Goal: Task Accomplishment & Management: Manage account settings

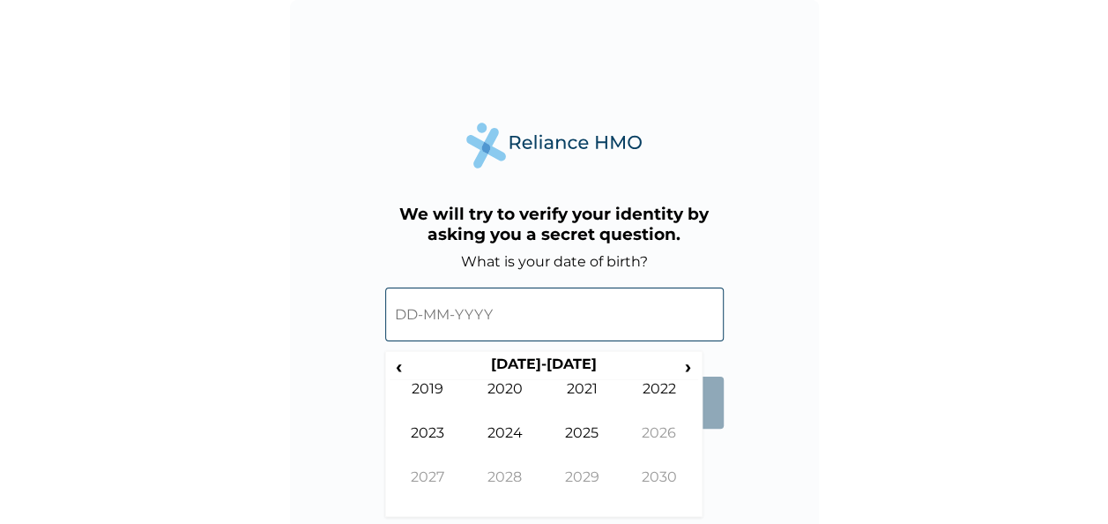
click at [407, 314] on input "text" at bounding box center [554, 314] width 339 height 54
click at [399, 368] on span "‹" at bounding box center [399, 366] width 19 height 22
click at [399, 367] on span "‹" at bounding box center [399, 366] width 19 height 22
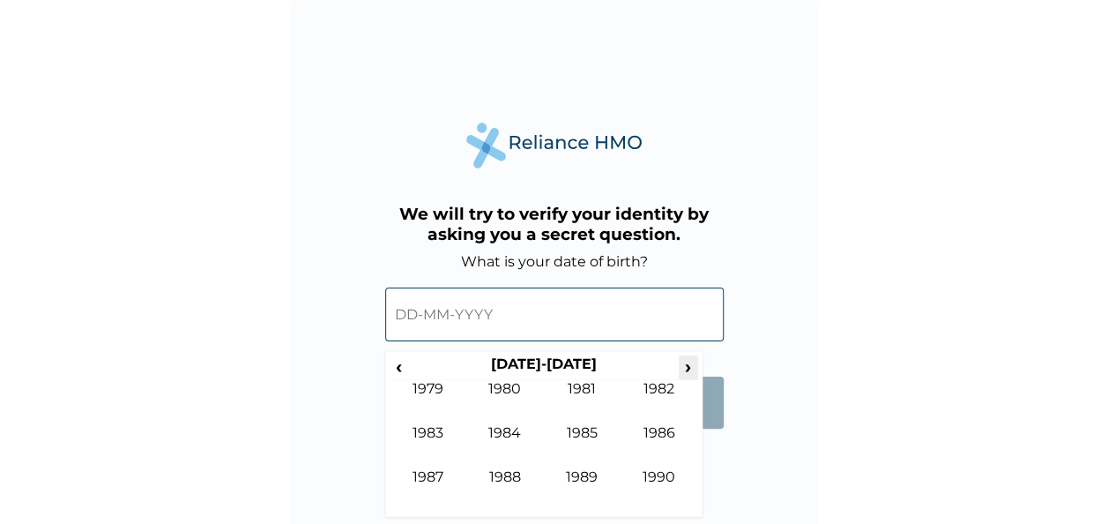
click at [686, 369] on span "›" at bounding box center [688, 366] width 19 height 22
click at [404, 365] on span "‹" at bounding box center [399, 366] width 19 height 22
click at [587, 392] on td "1981" at bounding box center [583, 402] width 78 height 44
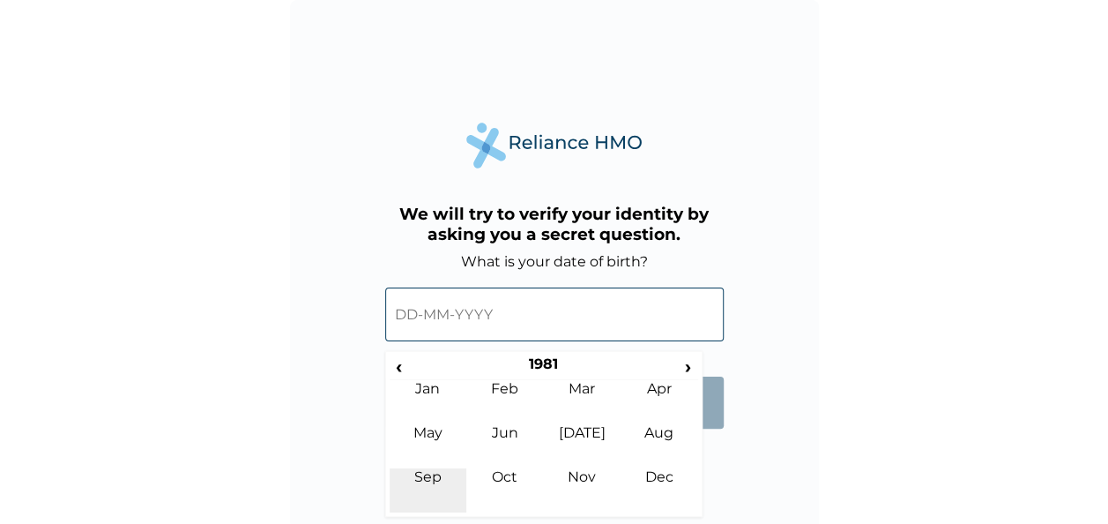
click at [439, 478] on td "Sep" at bounding box center [429, 490] width 78 height 44
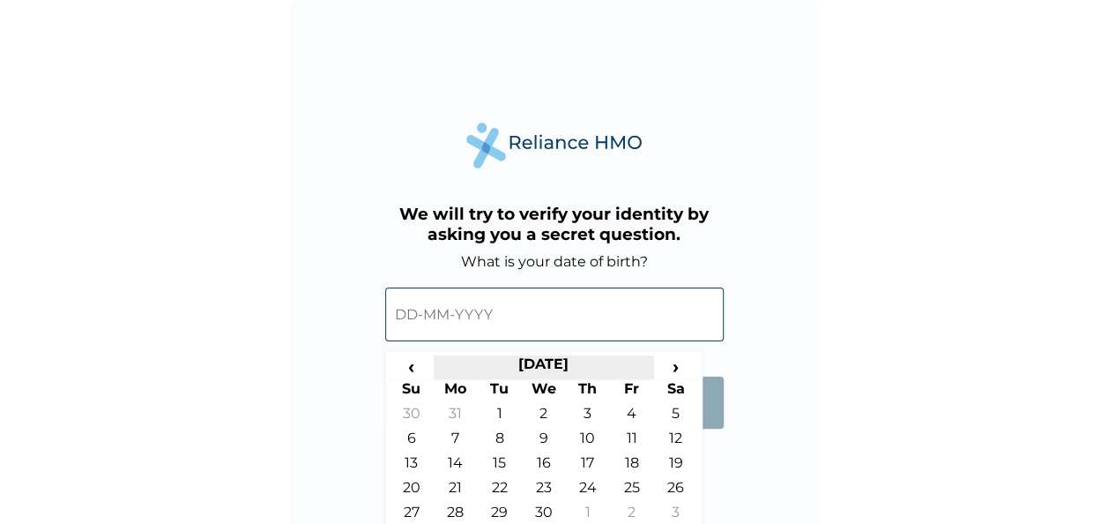
click at [566, 362] on th "[DATE]" at bounding box center [544, 367] width 220 height 25
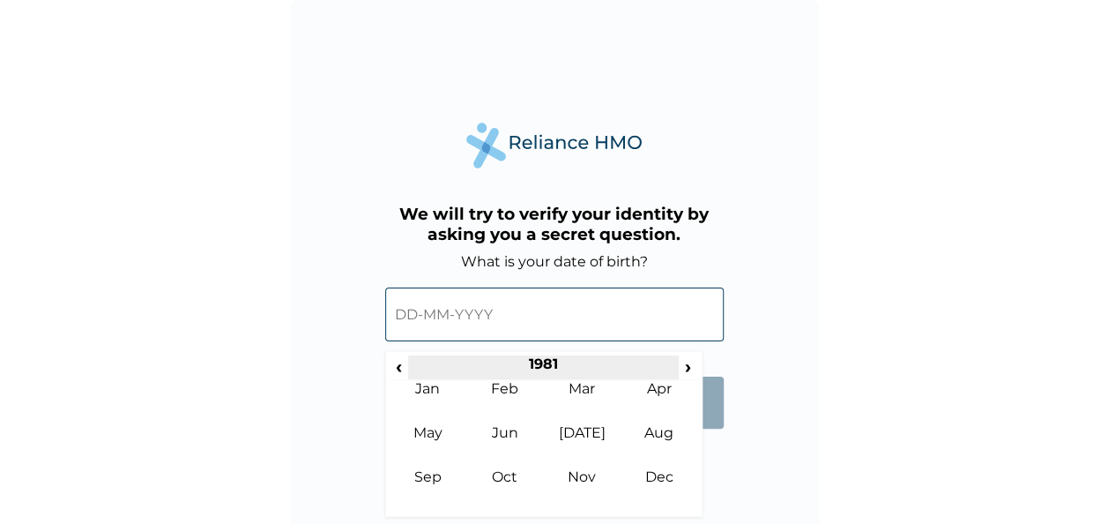
click at [545, 362] on th "1981" at bounding box center [543, 367] width 271 height 25
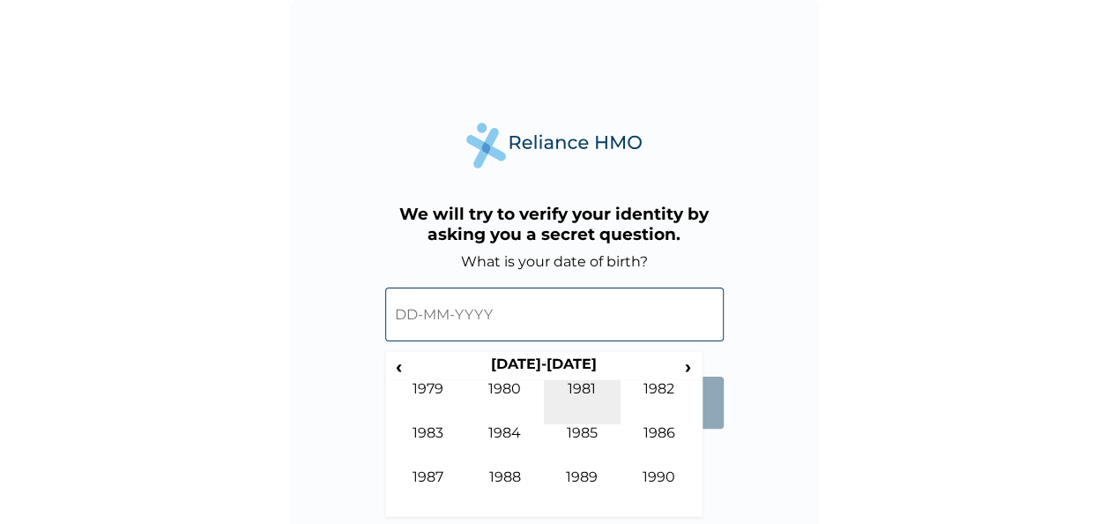
click at [593, 387] on td "1981" at bounding box center [583, 402] width 78 height 44
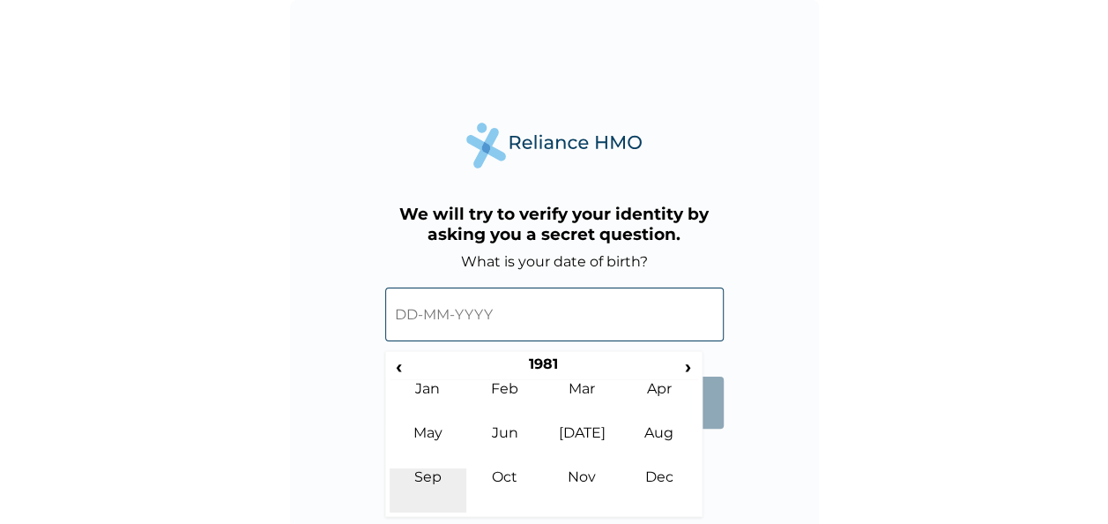
click at [446, 474] on td "Sep" at bounding box center [429, 490] width 78 height 44
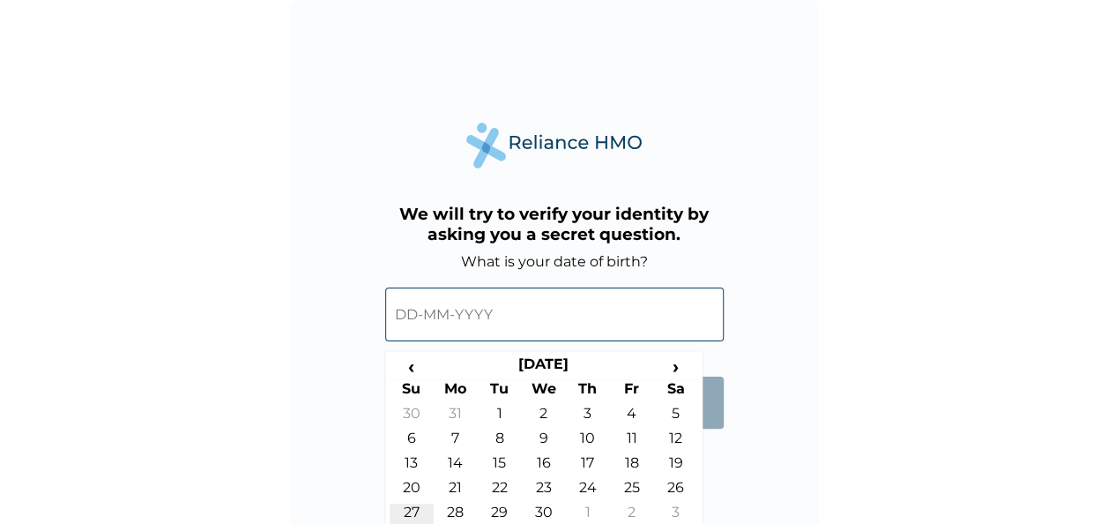
click at [414, 504] on td "27" at bounding box center [412, 516] width 44 height 25
type input "[DATE]"
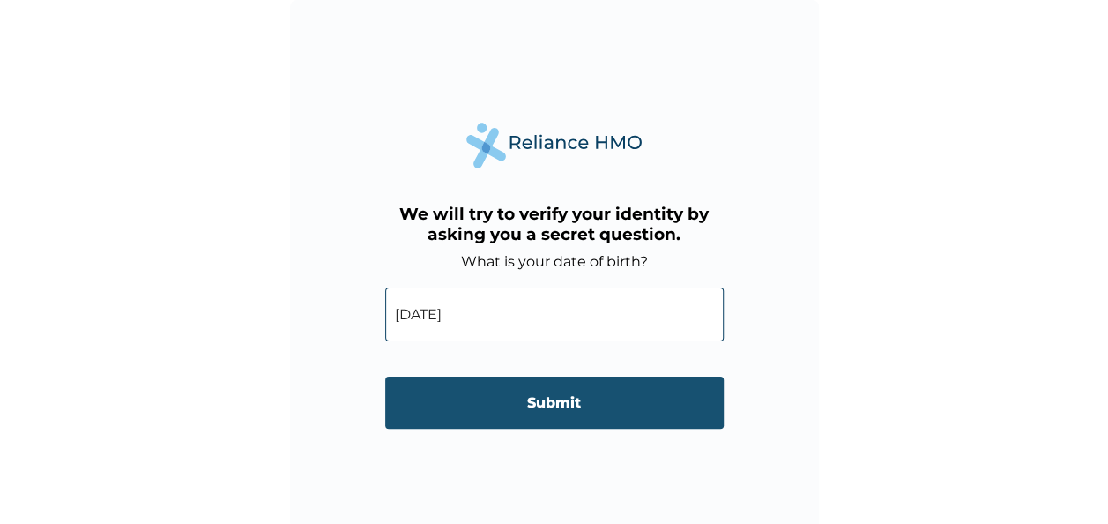
click at [553, 404] on input "Submit" at bounding box center [554, 403] width 339 height 52
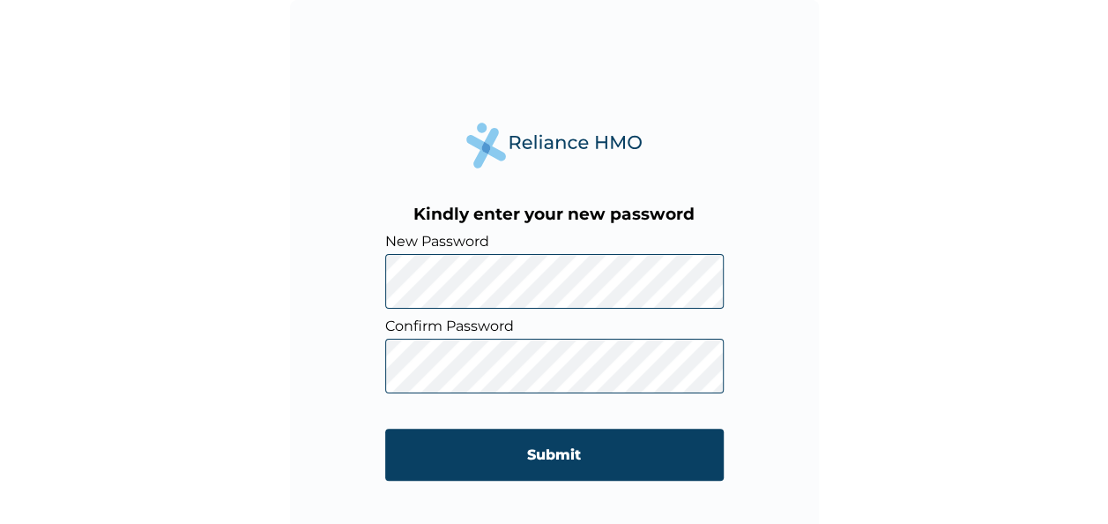
drag, startPoint x: 870, startPoint y: 337, endPoint x: 852, endPoint y: 339, distance: 18.6
click at [870, 337] on div "Kindly enter your new password New Password Confirm Password Submit" at bounding box center [554, 262] width 1108 height 524
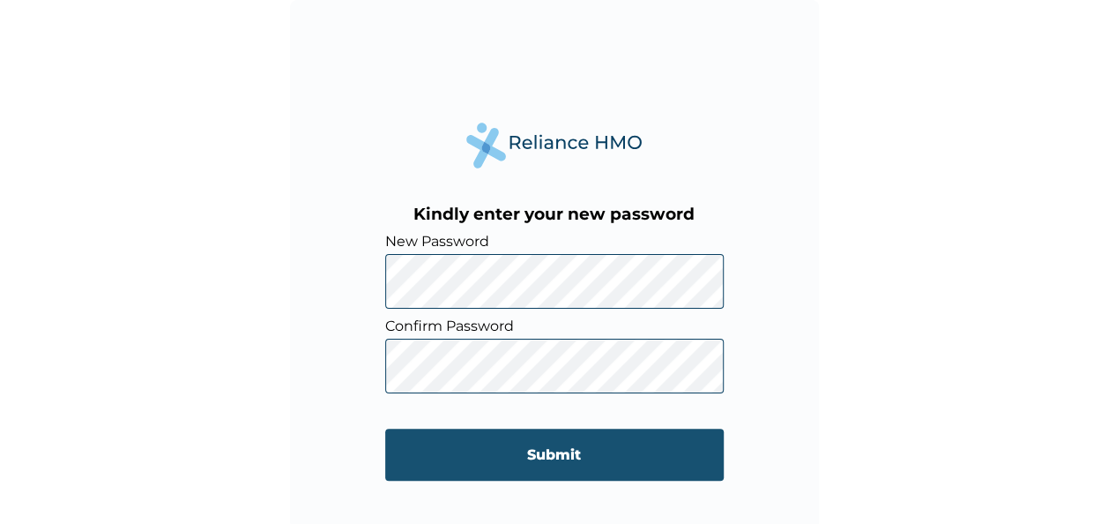
click at [596, 453] on input "Submit" at bounding box center [554, 455] width 339 height 52
